Goal: Transaction & Acquisition: Download file/media

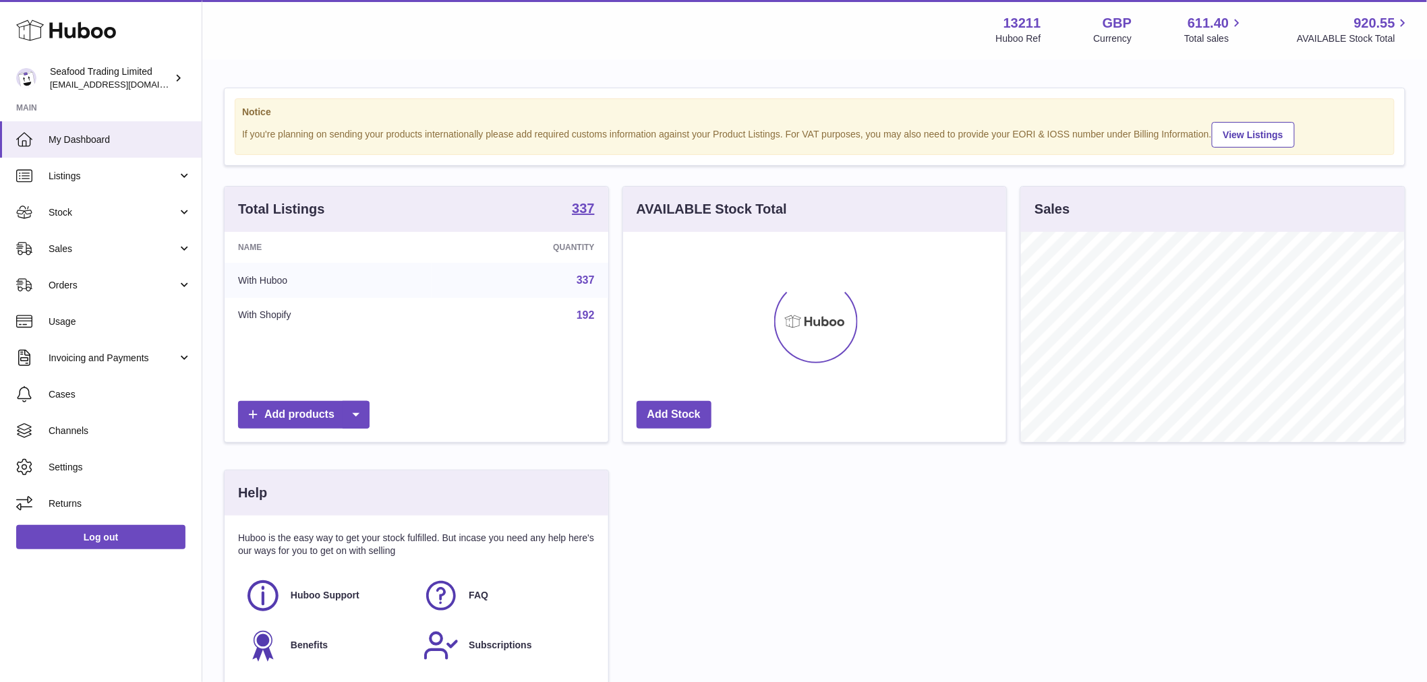
scroll to position [210, 383]
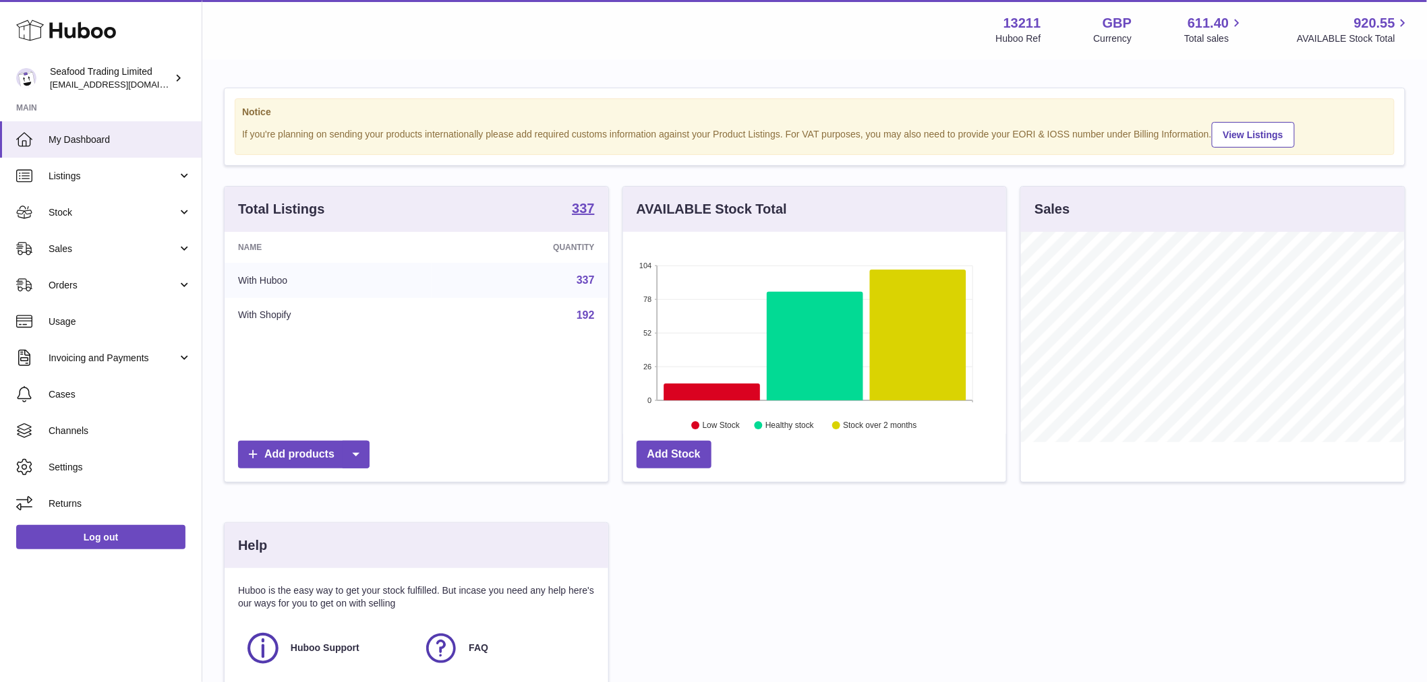
click at [902, 355] on icon at bounding box center [918, 335] width 96 height 131
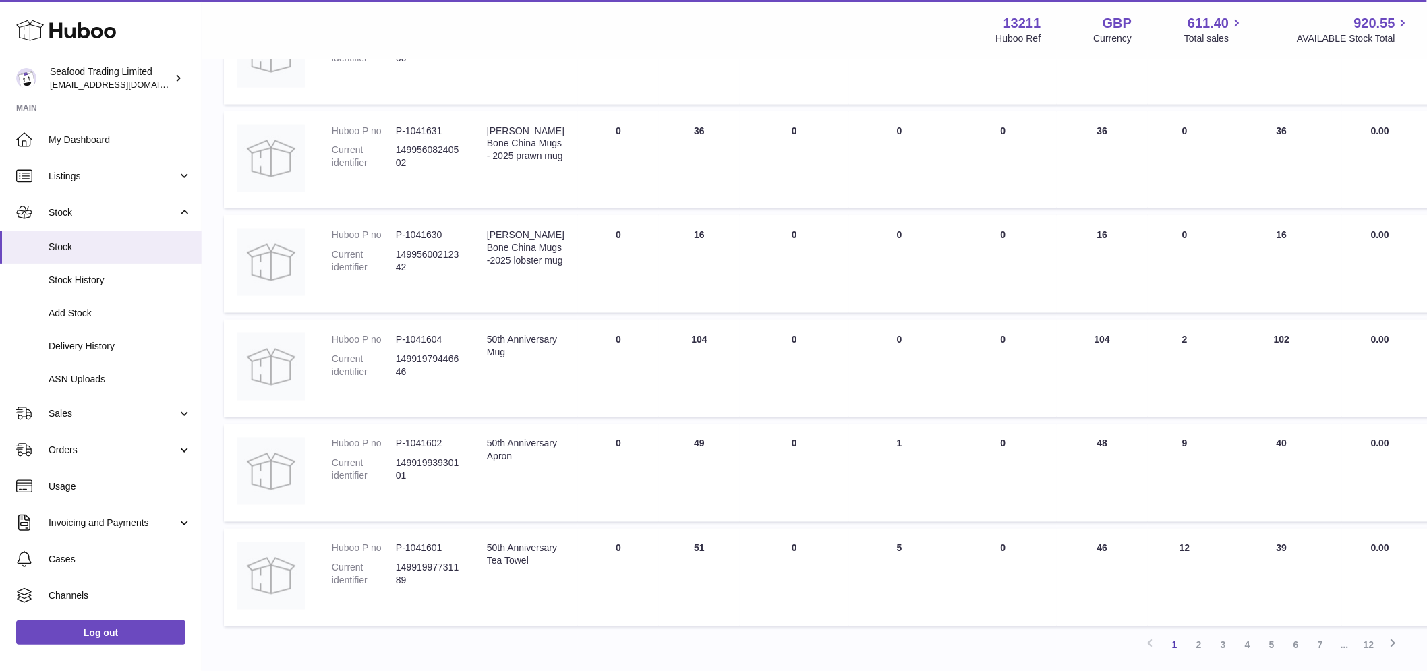
scroll to position [779, 0]
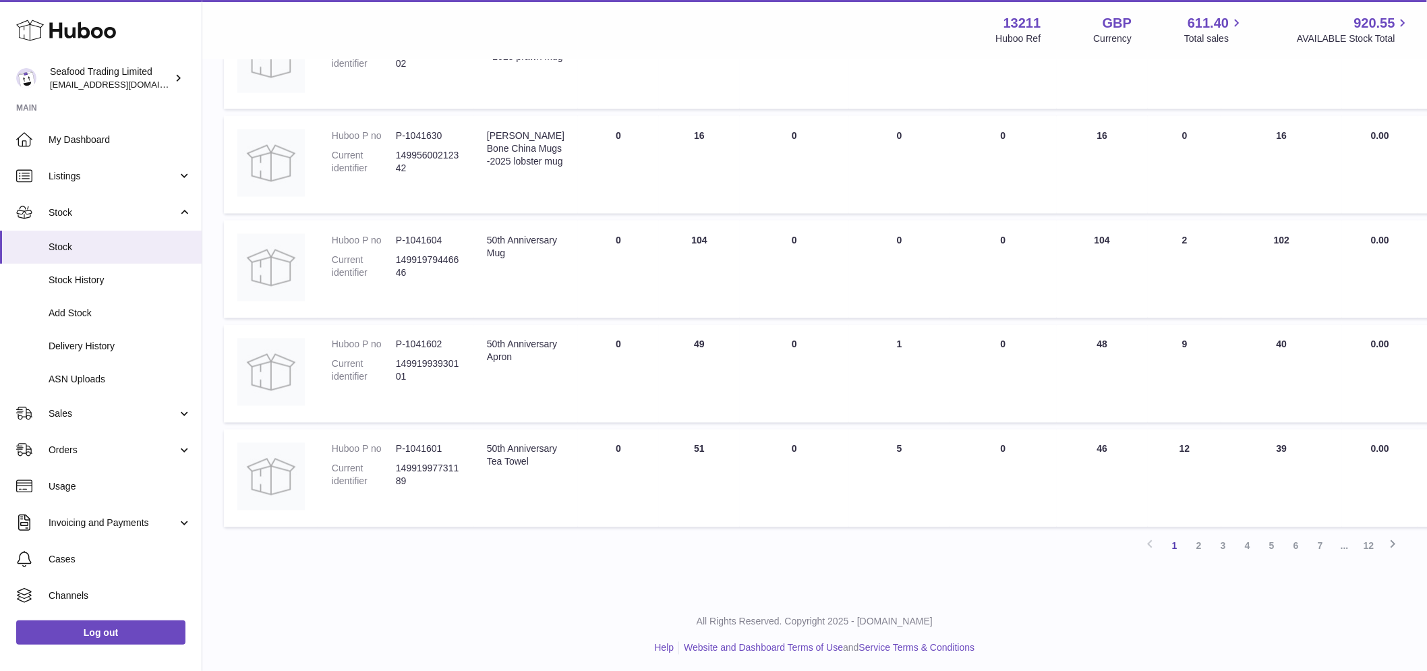
click at [1376, 542] on link "12" at bounding box center [1369, 546] width 24 height 24
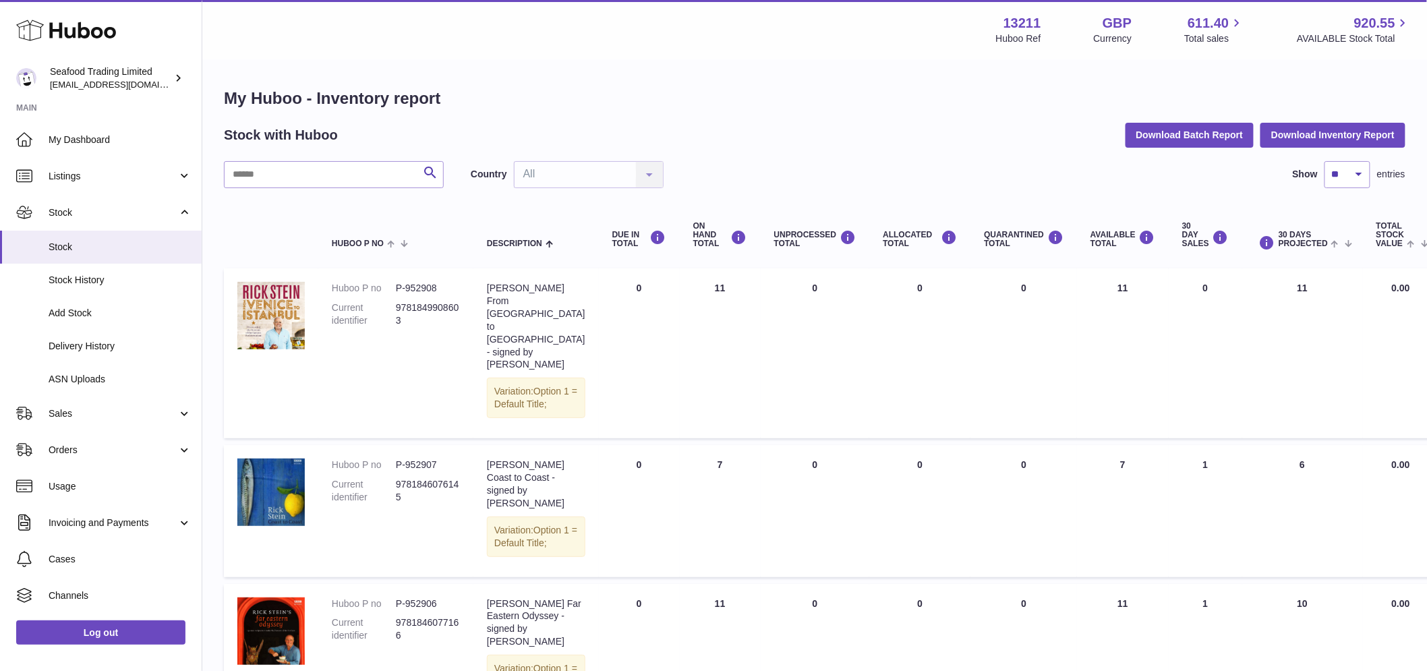
drag, startPoint x: 624, startPoint y: 173, endPoint x: 636, endPoint y: 175, distance: 11.8
click at [625, 173] on div "Country All All No elements found. Consider changing the search query. List is …" at bounding box center [567, 174] width 193 height 27
click at [646, 173] on div "Country All All No elements found. Consider changing the search query. List is …" at bounding box center [567, 174] width 193 height 27
click at [591, 165] on div "Country All All No elements found. Consider changing the search query. List is …" at bounding box center [567, 174] width 193 height 27
click at [589, 170] on div "Country All All No elements found. Consider changing the search query. List is …" at bounding box center [567, 174] width 193 height 27
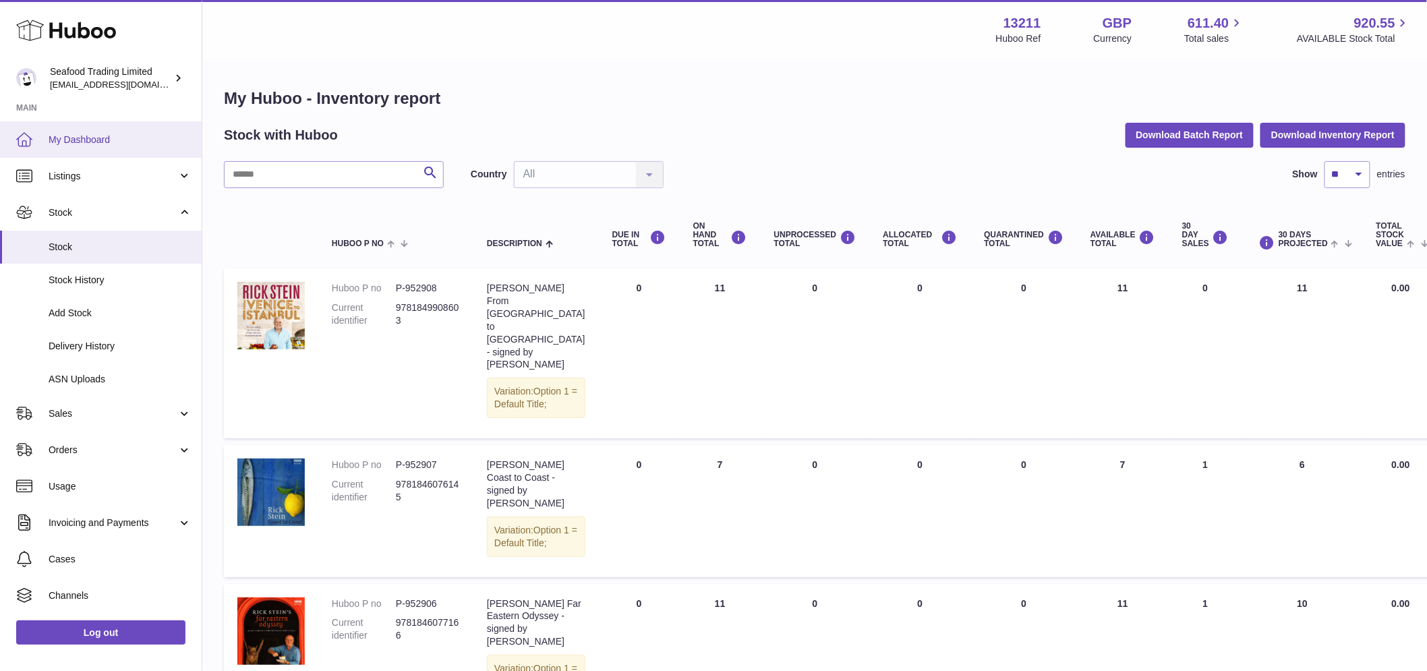
click at [73, 147] on link "My Dashboard" at bounding box center [101, 139] width 202 height 36
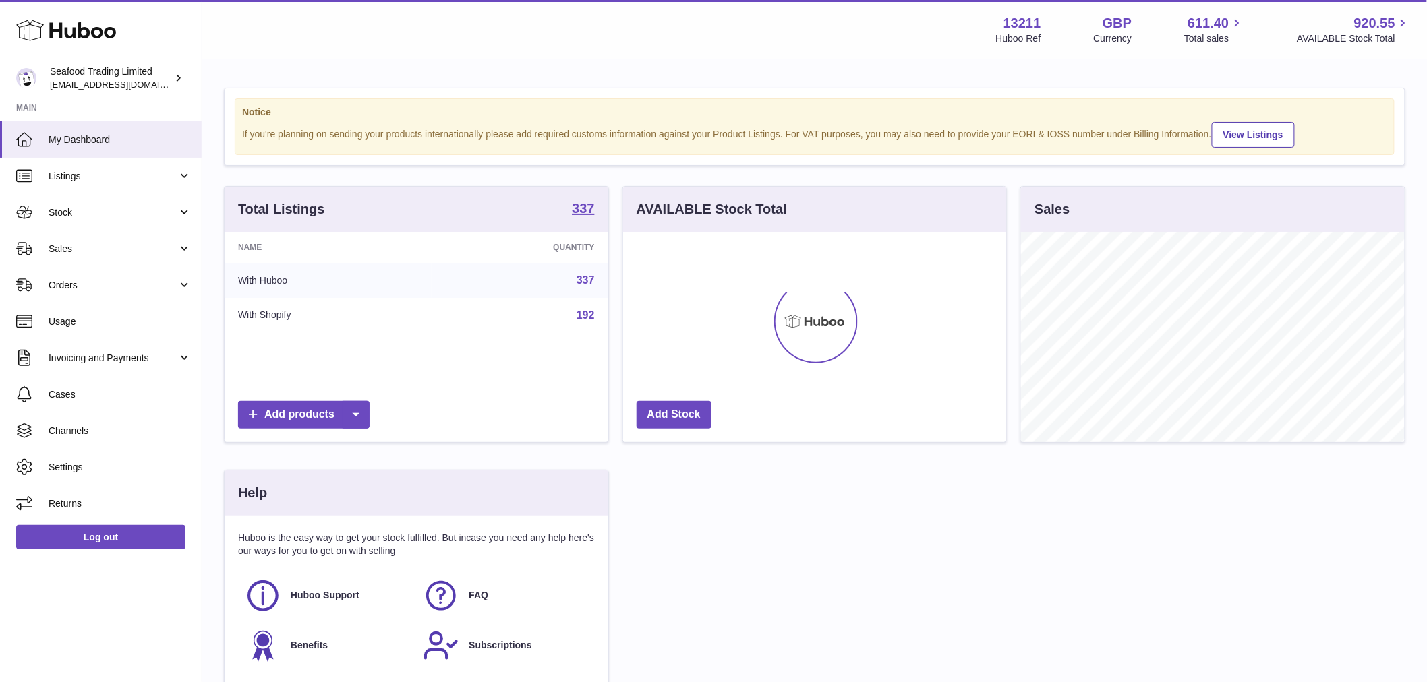
scroll to position [210, 383]
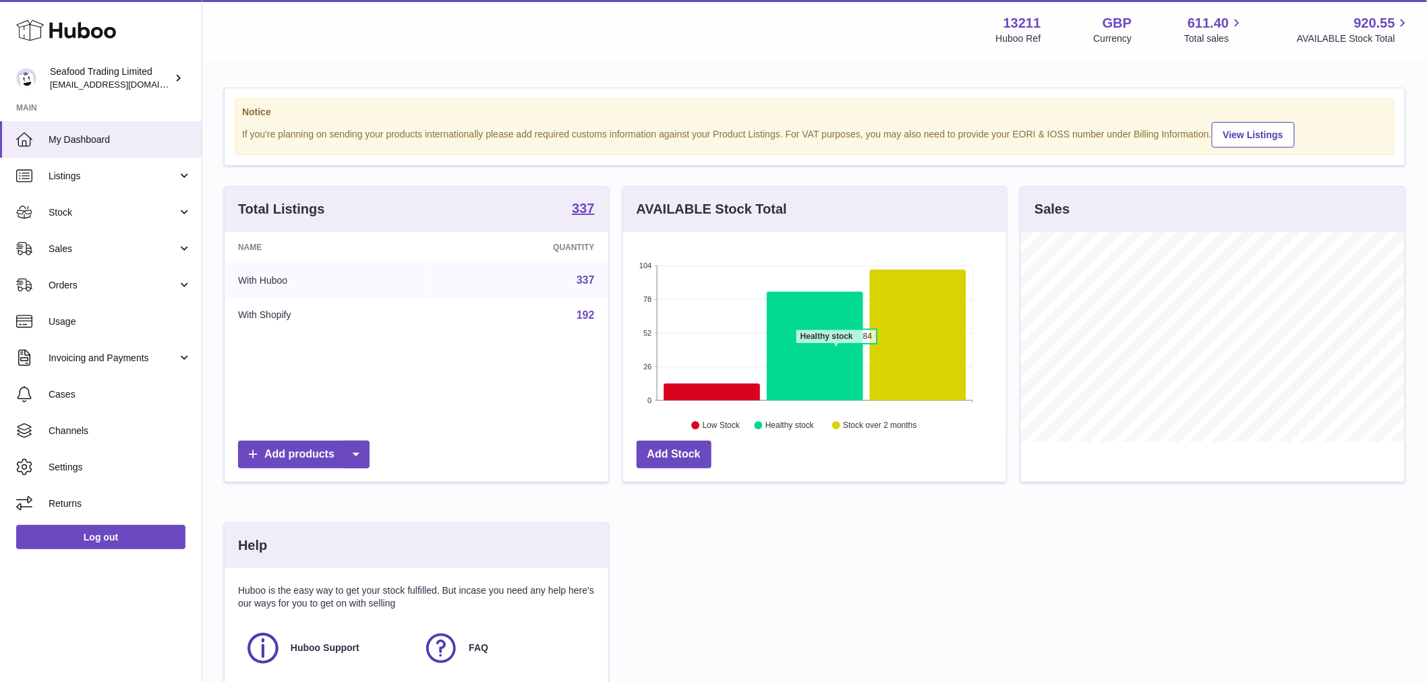
drag, startPoint x: 836, startPoint y: 364, endPoint x: 820, endPoint y: 362, distance: 16.3
click at [835, 364] on icon at bounding box center [815, 346] width 96 height 109
click at [897, 359] on icon at bounding box center [918, 335] width 96 height 131
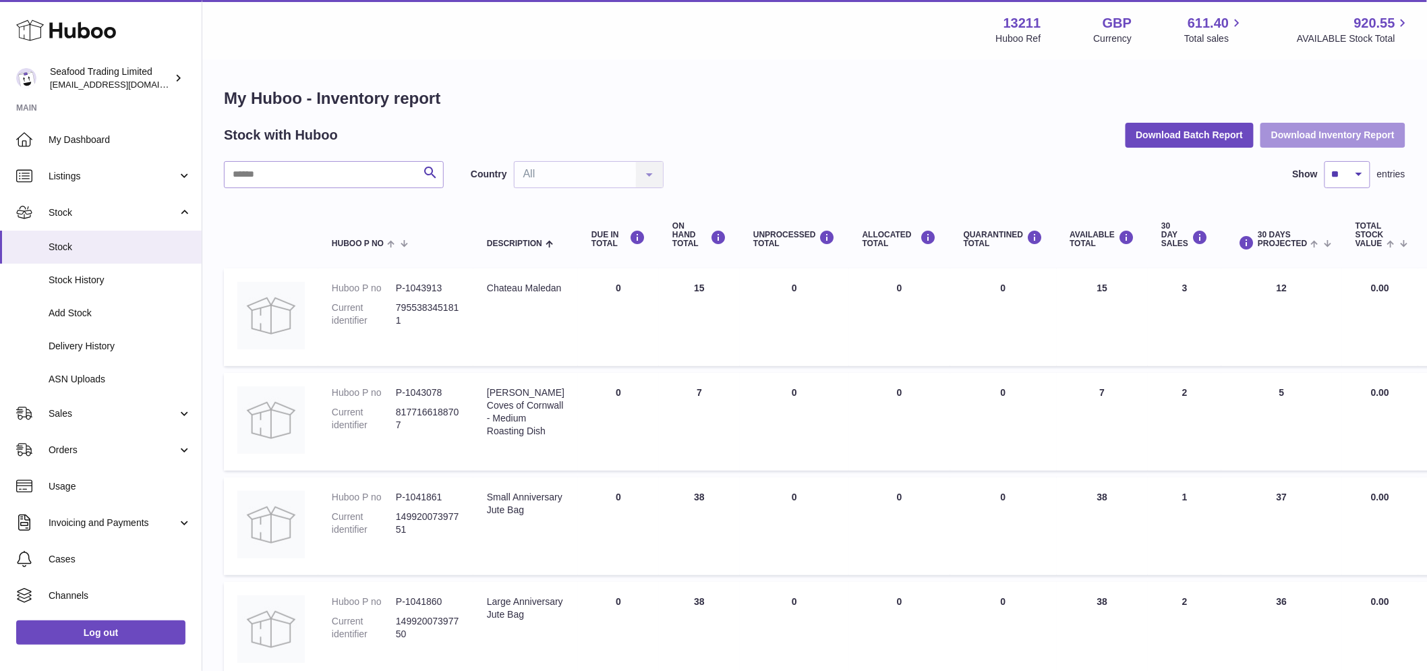
click at [1317, 137] on button "Download Inventory Report" at bounding box center [1332, 135] width 145 height 24
